Goal: Information Seeking & Learning: Learn about a topic

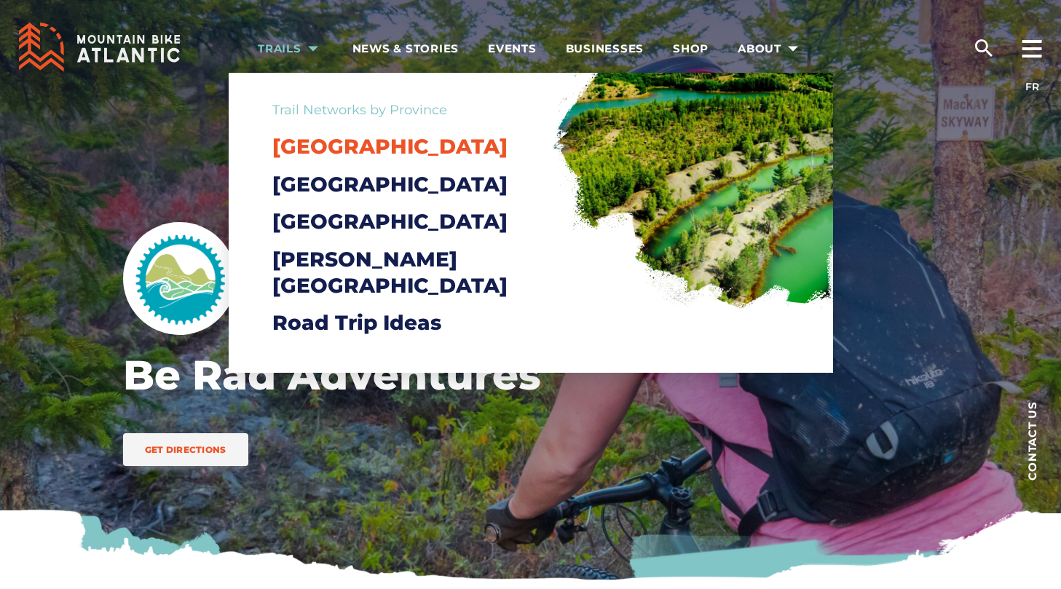
click at [309, 146] on span "[GEOGRAPHIC_DATA]" at bounding box center [389, 146] width 235 height 25
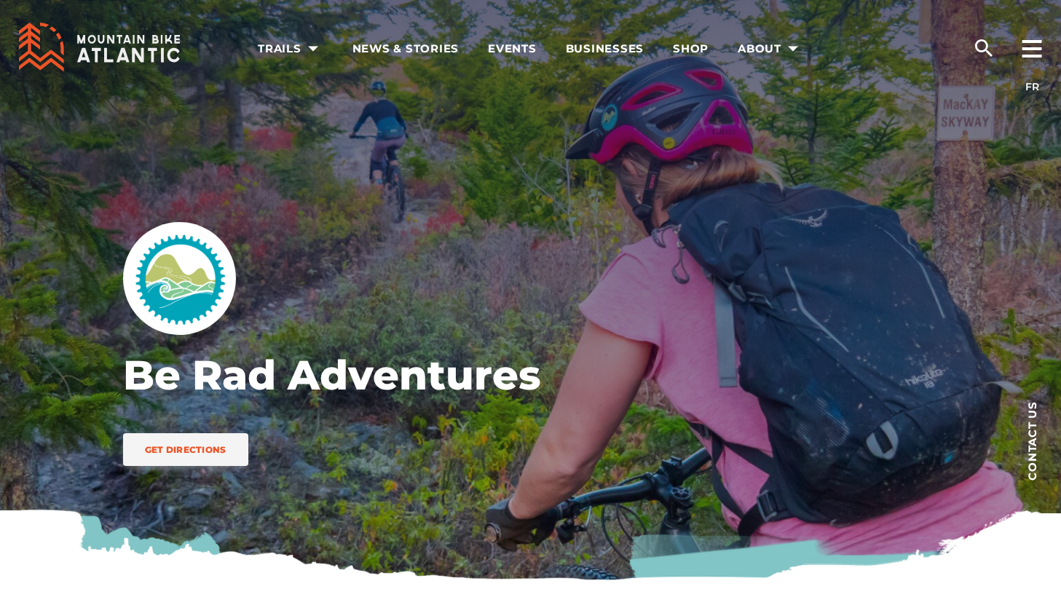
scroll to position [1, 0]
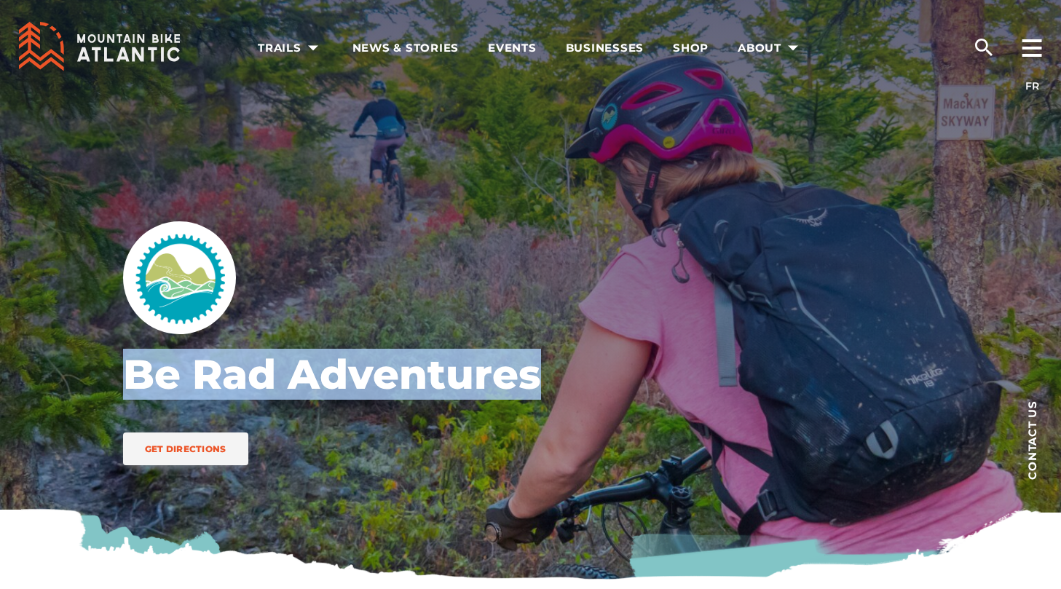
drag, startPoint x: 526, startPoint y: 384, endPoint x: 84, endPoint y: 376, distance: 442.0
click at [84, 376] on div "Be Rad Adventures Get Directions" at bounding box center [530, 290] width 1019 height 583
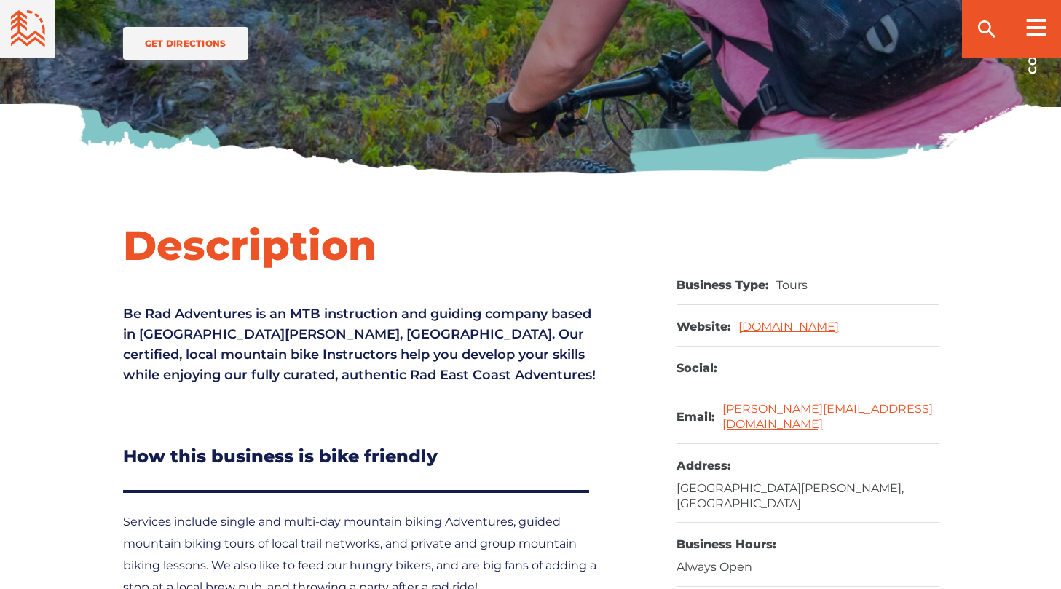
scroll to position [403, 0]
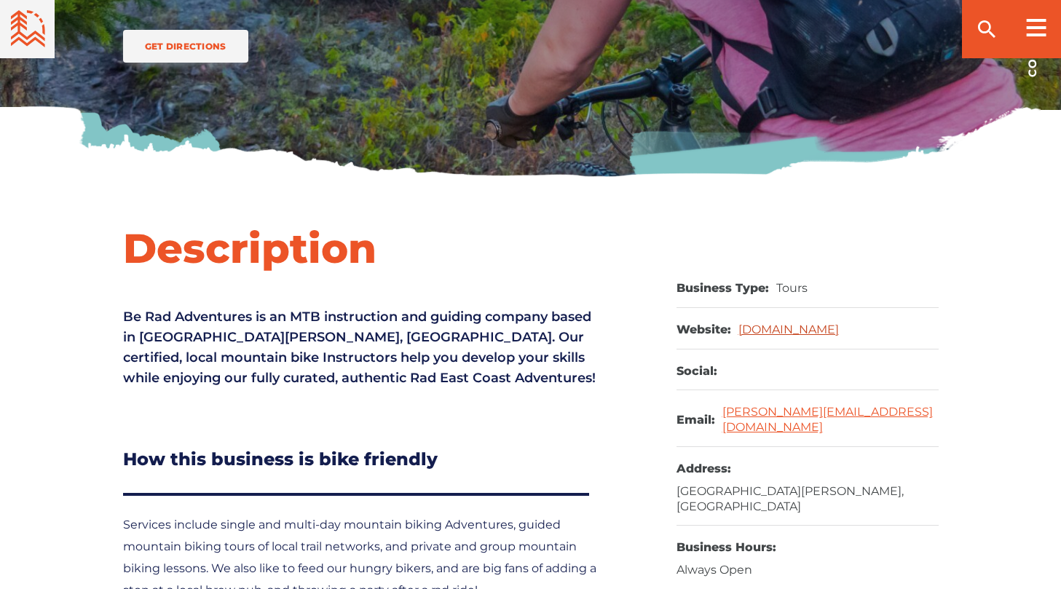
click at [770, 330] on link "beradadventures.ca" at bounding box center [788, 330] width 100 height 14
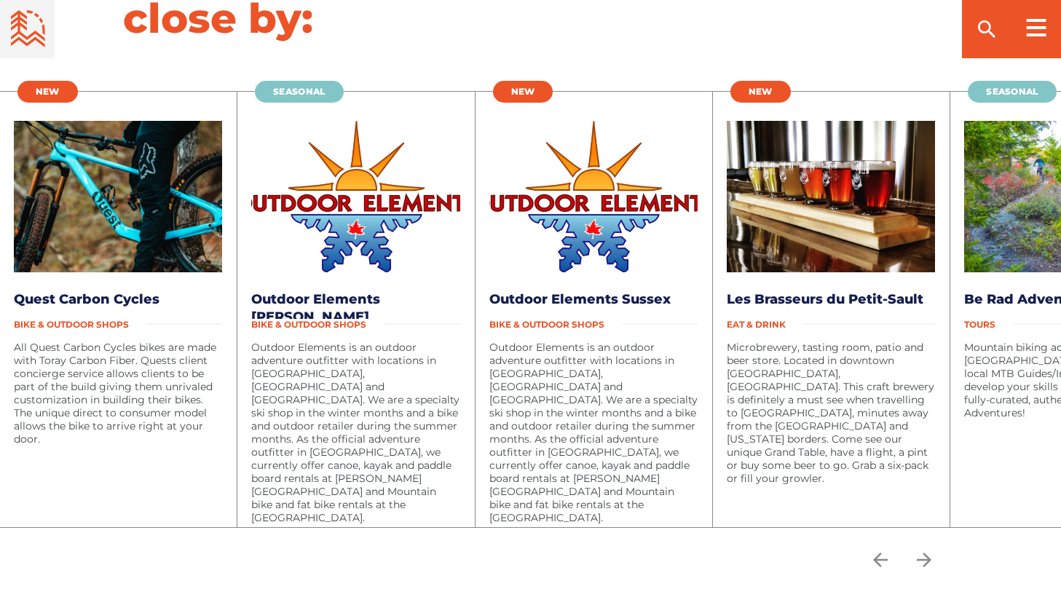
scroll to position [2227, 0]
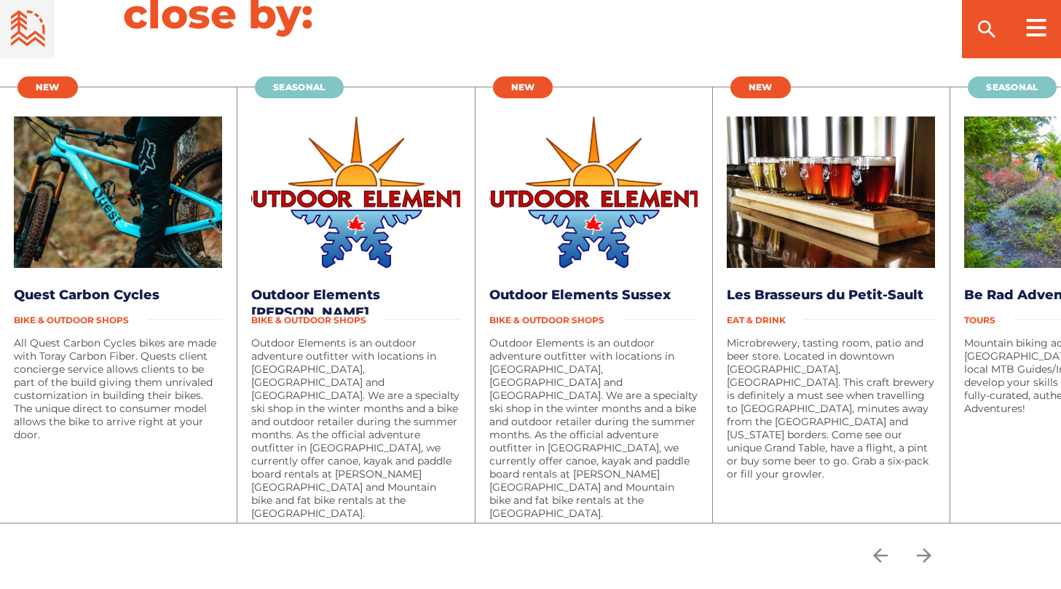
drag, startPoint x: 108, startPoint y: 237, endPoint x: 76, endPoint y: 533, distance: 297.4
click at [76, 533] on div at bounding box center [530, 556] width 1019 height 66
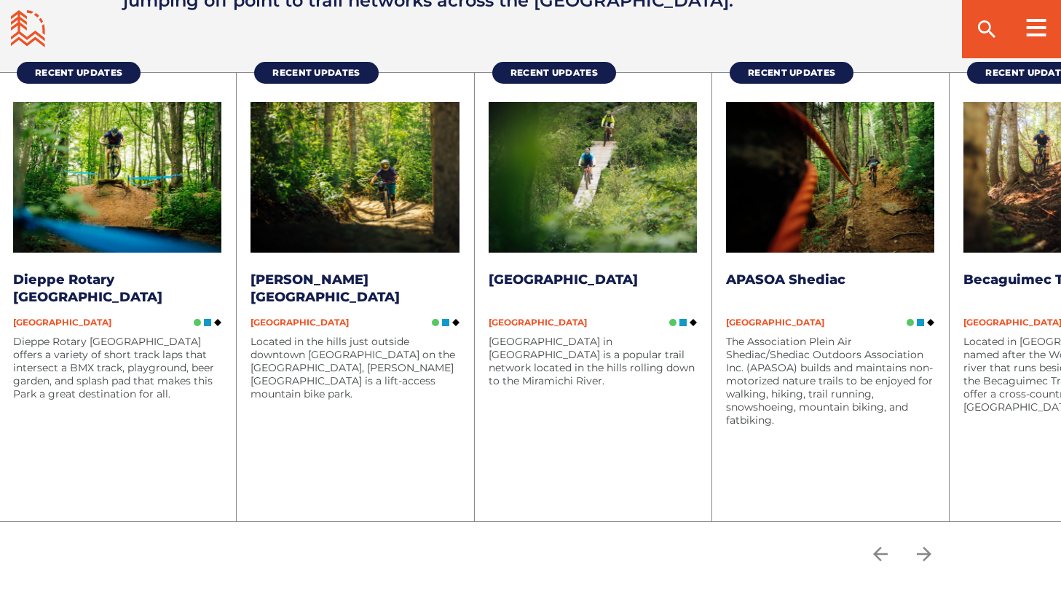
scroll to position [1912, 0]
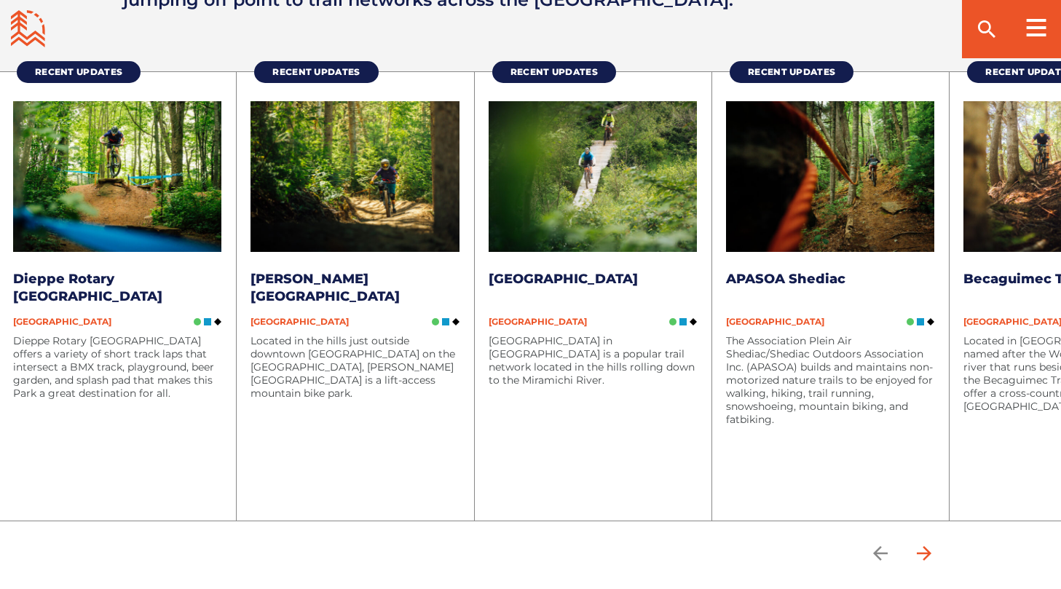
click at [931, 550] on icon "arrow forward" at bounding box center [923, 553] width 15 height 15
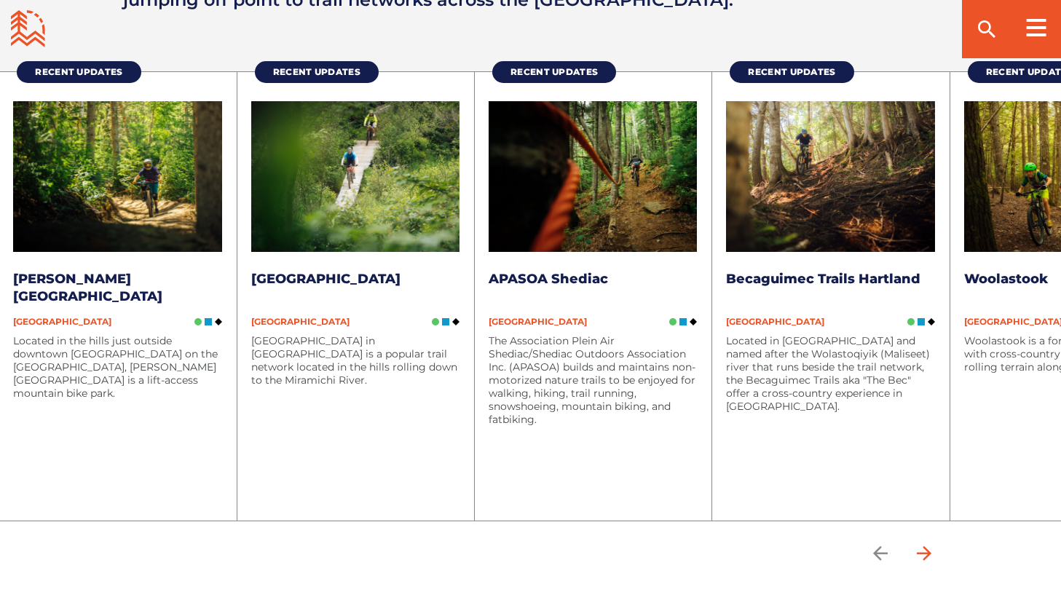
click at [931, 550] on icon "arrow forward" at bounding box center [923, 553] width 15 height 15
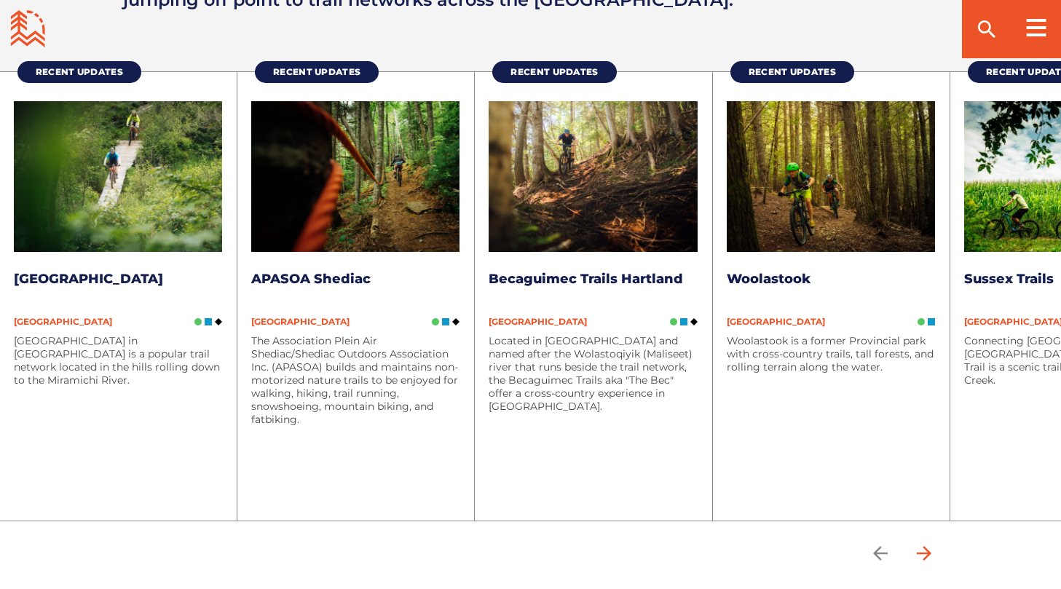
click at [931, 550] on icon "arrow forward" at bounding box center [923, 553] width 15 height 15
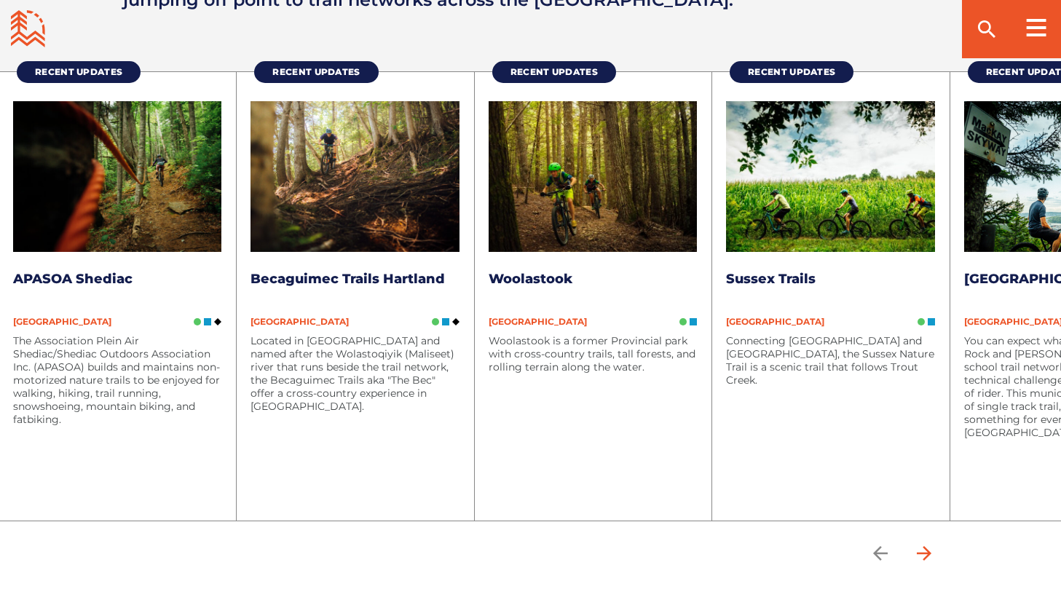
click at [931, 550] on icon "arrow forward" at bounding box center [923, 553] width 15 height 15
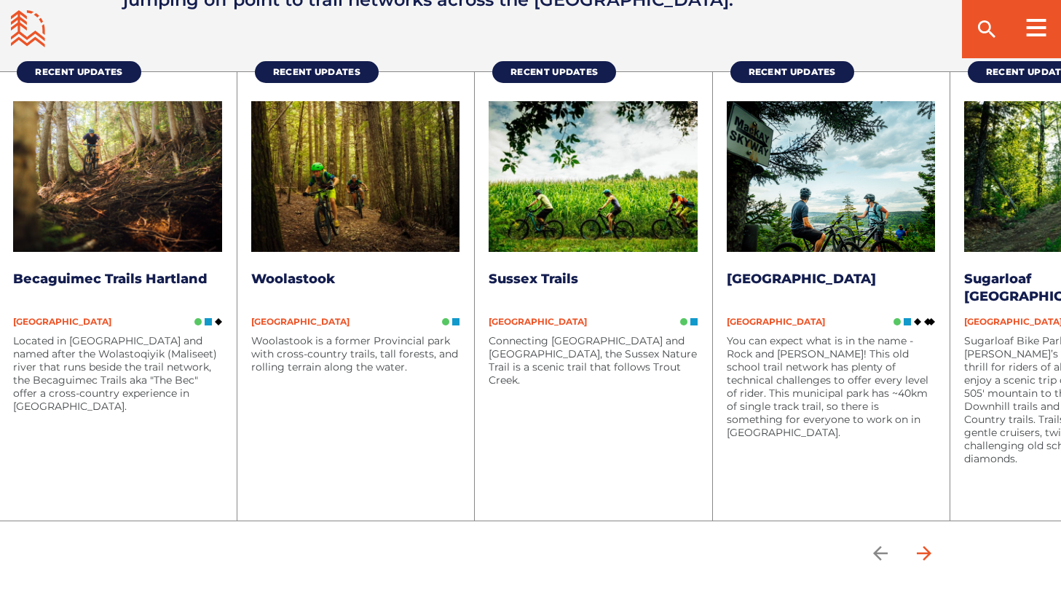
click at [931, 550] on icon "arrow forward" at bounding box center [923, 553] width 15 height 15
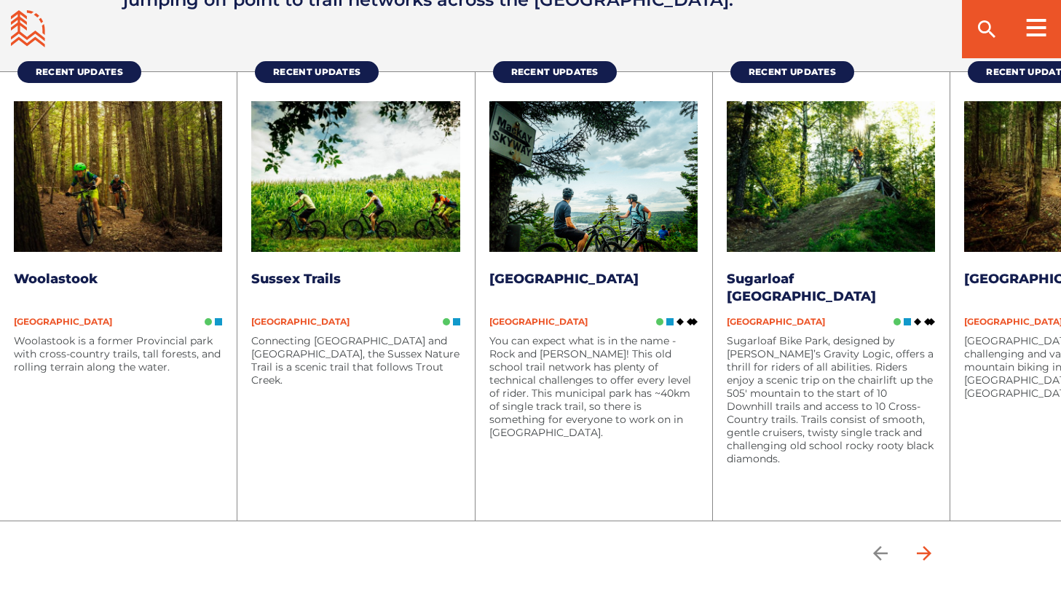
click at [931, 550] on icon "arrow forward" at bounding box center [923, 553] width 15 height 15
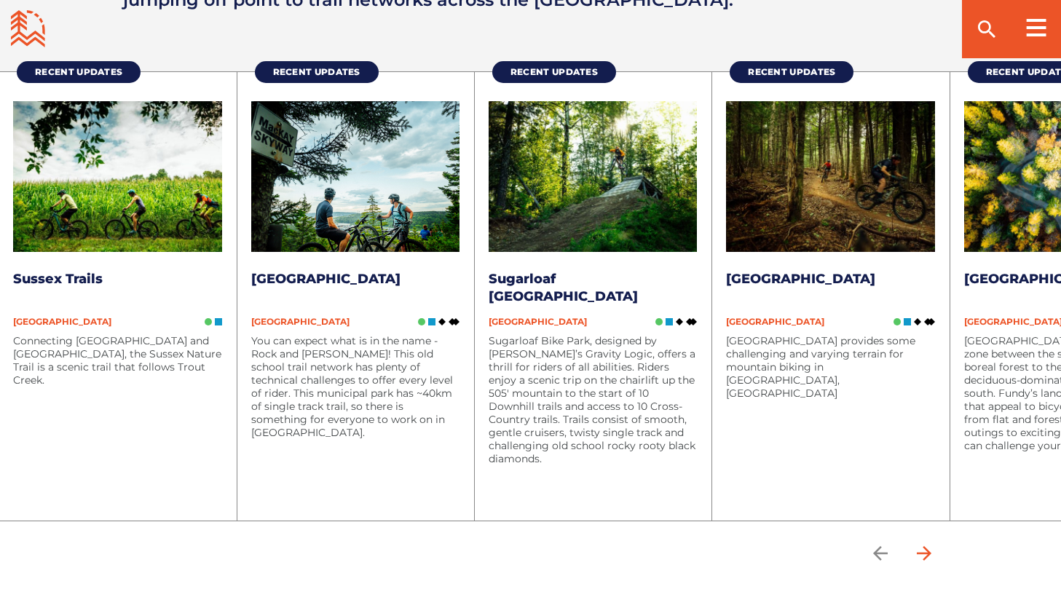
click at [931, 550] on icon "arrow forward" at bounding box center [923, 553] width 15 height 15
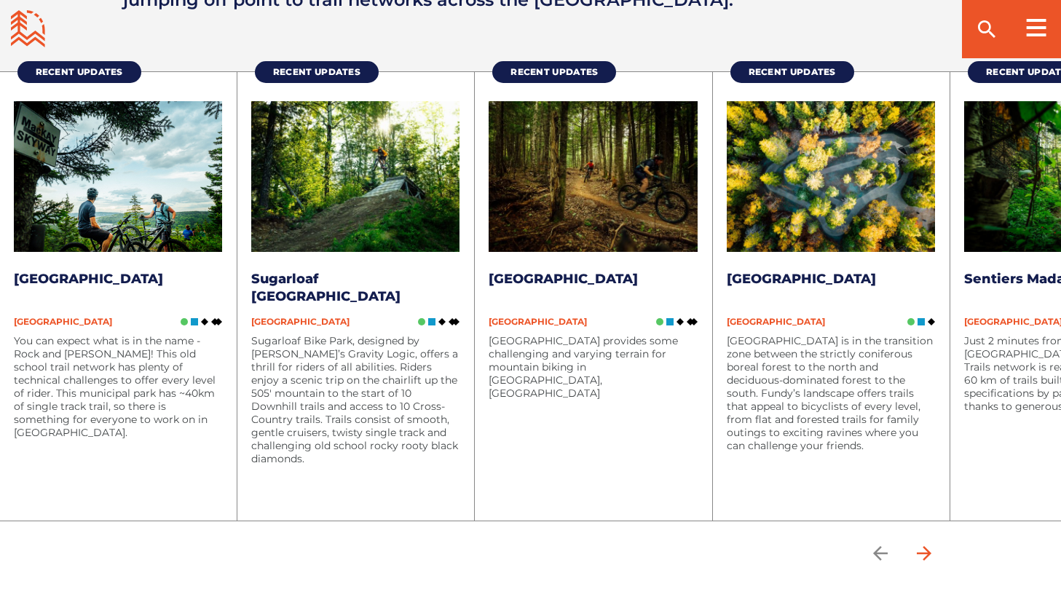
click at [931, 550] on icon "arrow forward" at bounding box center [923, 553] width 15 height 15
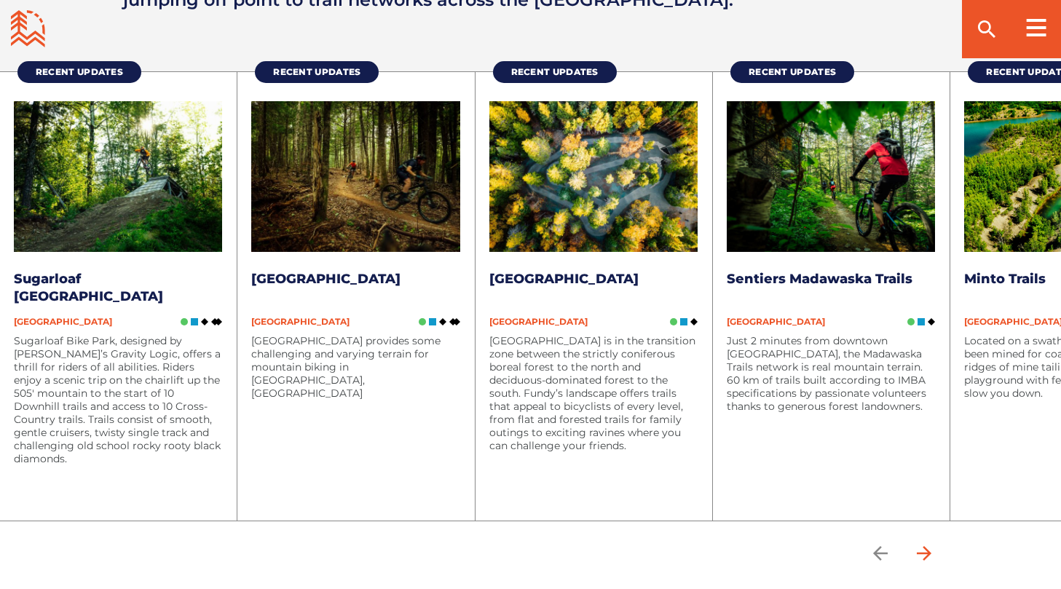
click at [931, 550] on icon "arrow forward" at bounding box center [923, 553] width 15 height 15
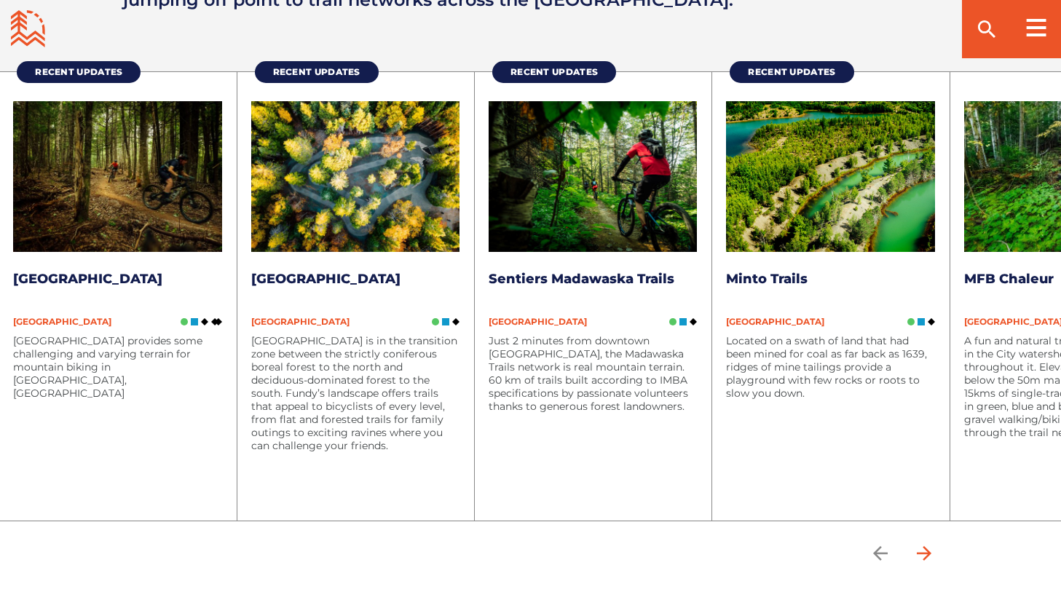
click at [931, 550] on icon "arrow forward" at bounding box center [923, 553] width 15 height 15
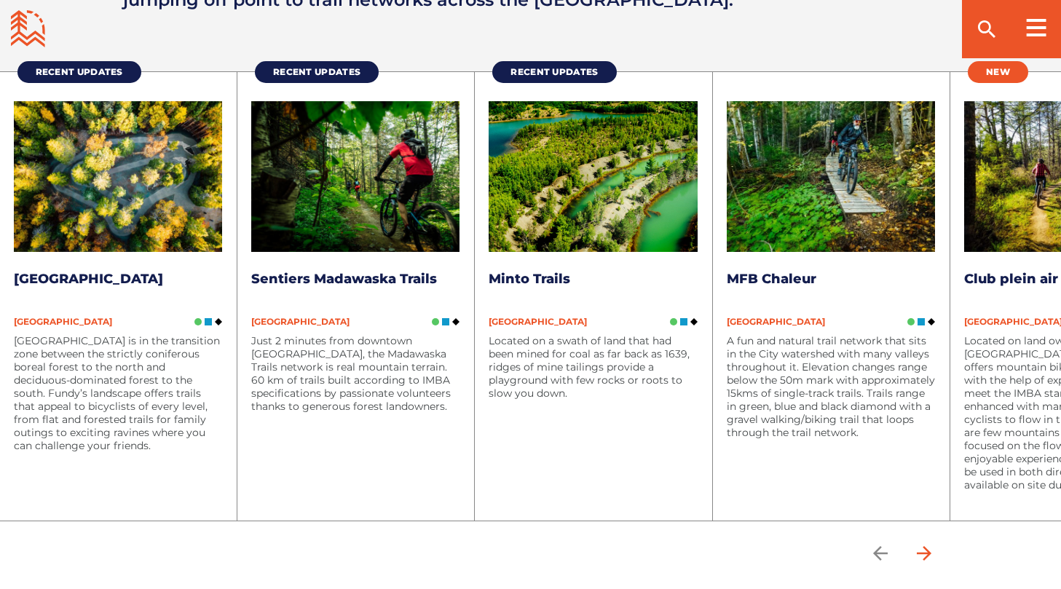
click at [931, 550] on icon "arrow forward" at bounding box center [923, 553] width 15 height 15
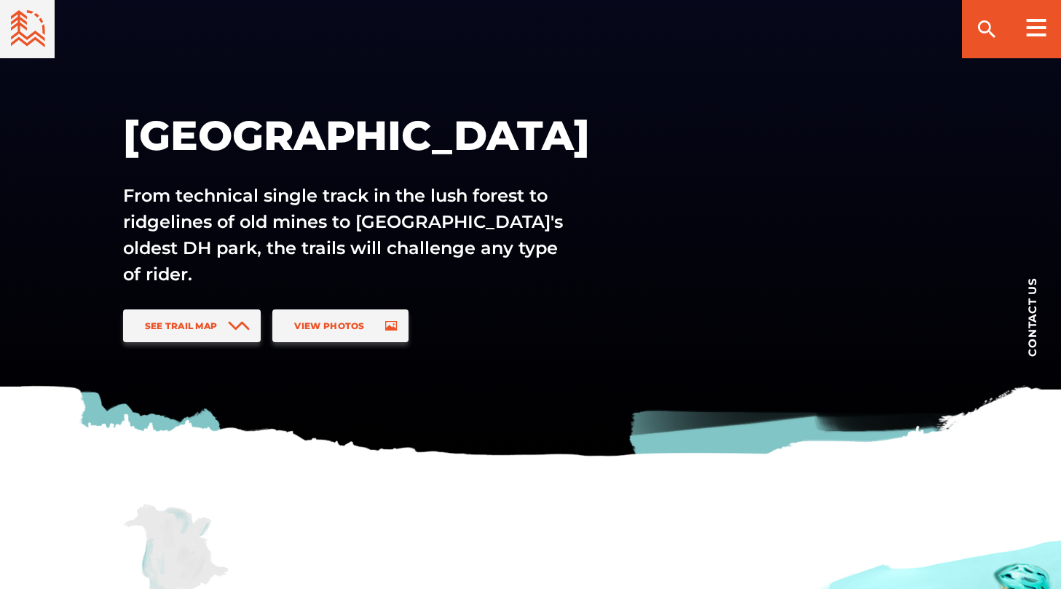
scroll to position [118, 0]
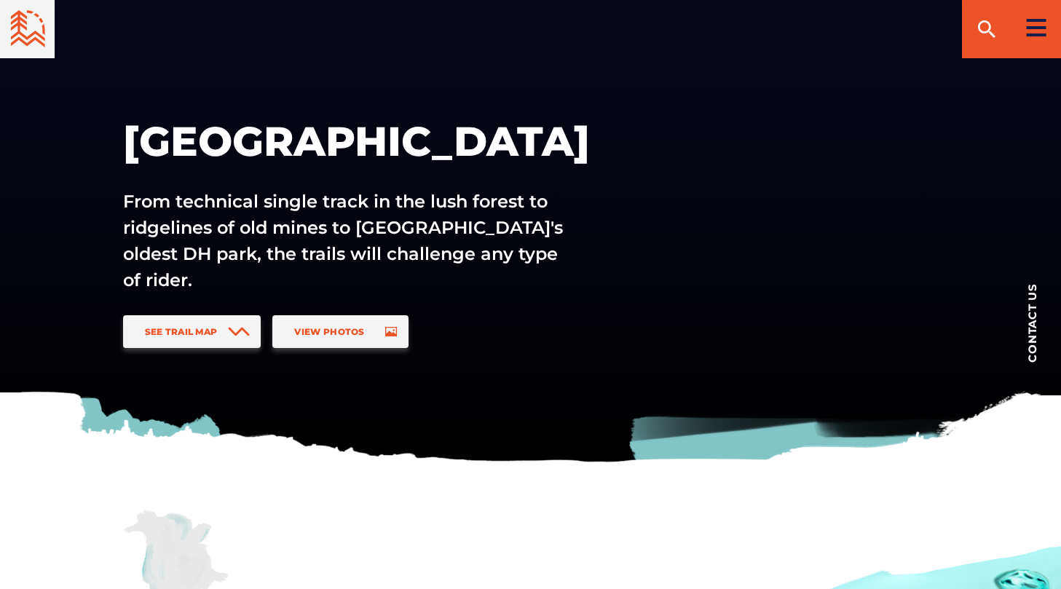
click at [1038, 23] on icon at bounding box center [1036, 27] width 20 height 17
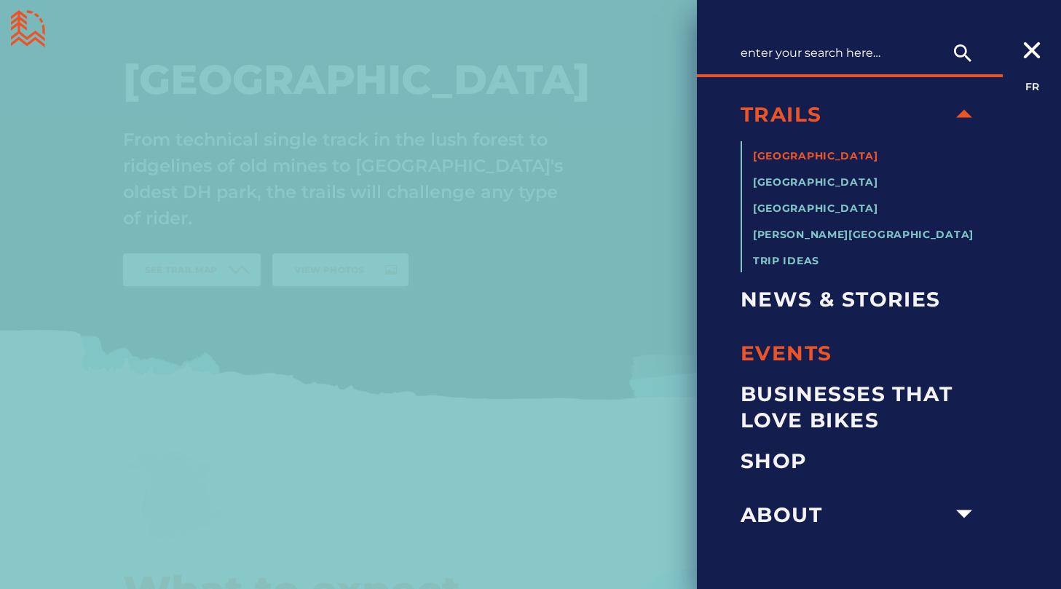
scroll to position [181, 0]
click at [819, 506] on span "About" at bounding box center [844, 515] width 207 height 26
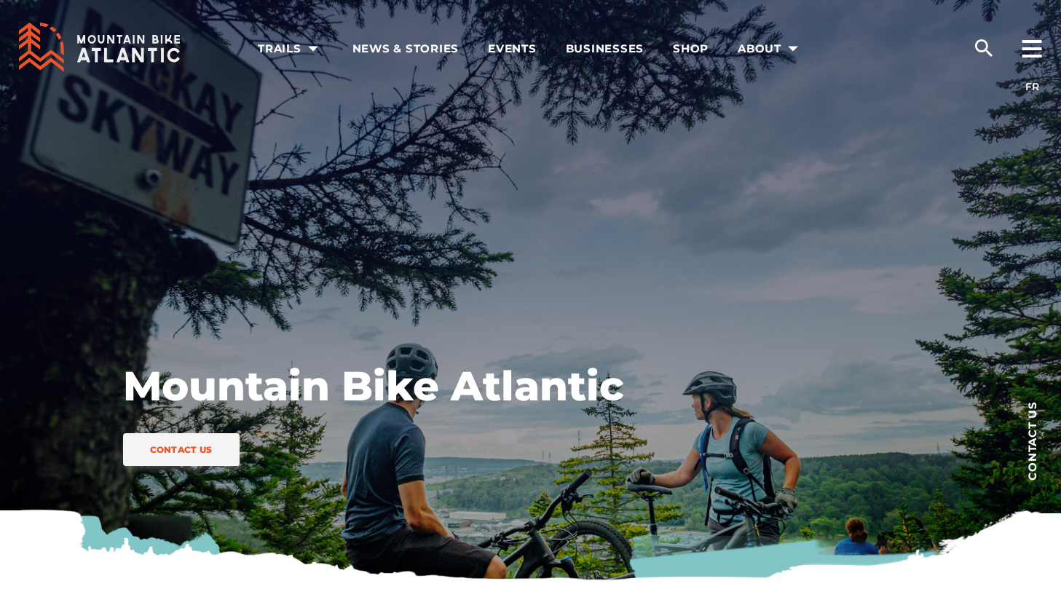
click at [819, 506] on div "Mountain Bike Atlantic Contact Us" at bounding box center [530, 291] width 1019 height 583
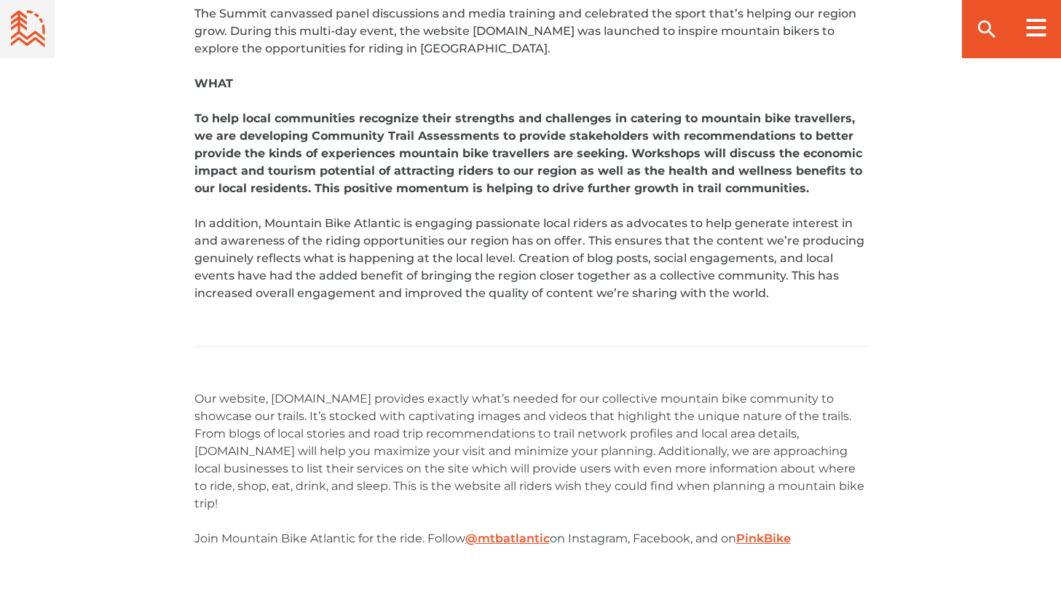
scroll to position [1214, 0]
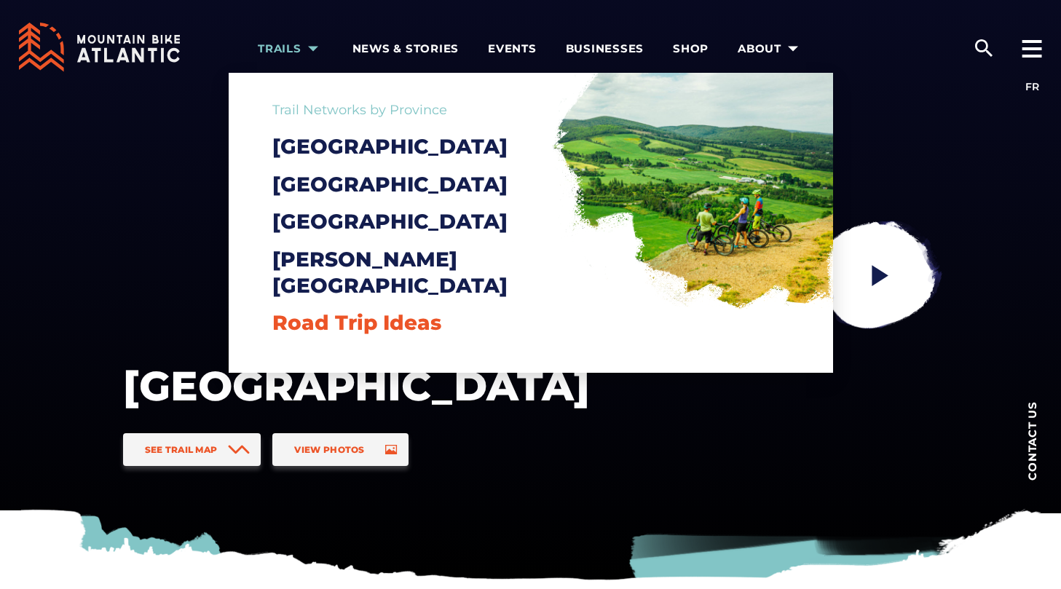
click at [341, 333] on span "Road Trip Ideas" at bounding box center [356, 322] width 169 height 25
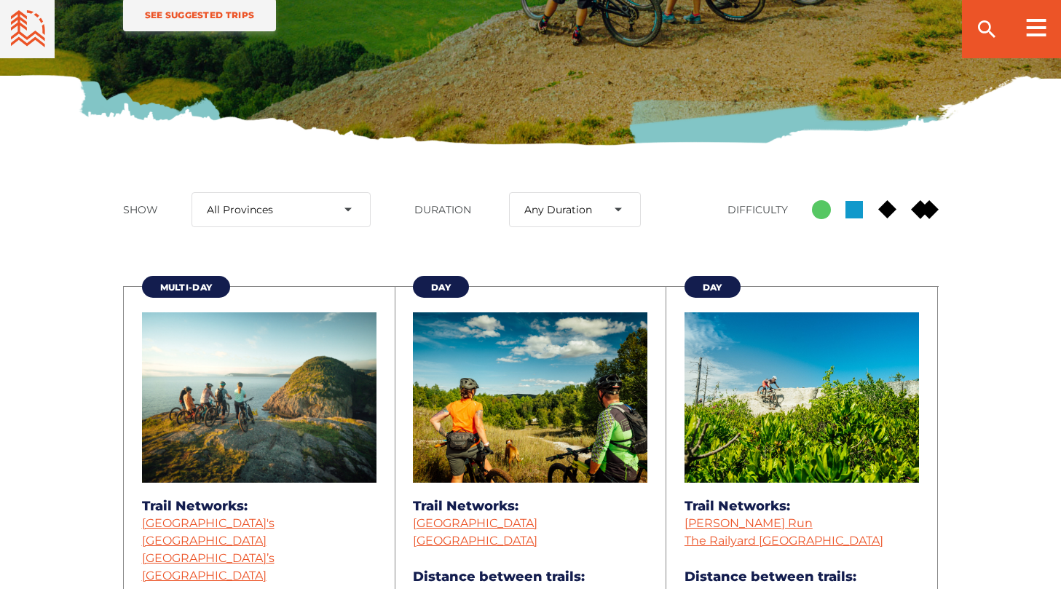
scroll to position [30, 0]
